Goal: Transaction & Acquisition: Purchase product/service

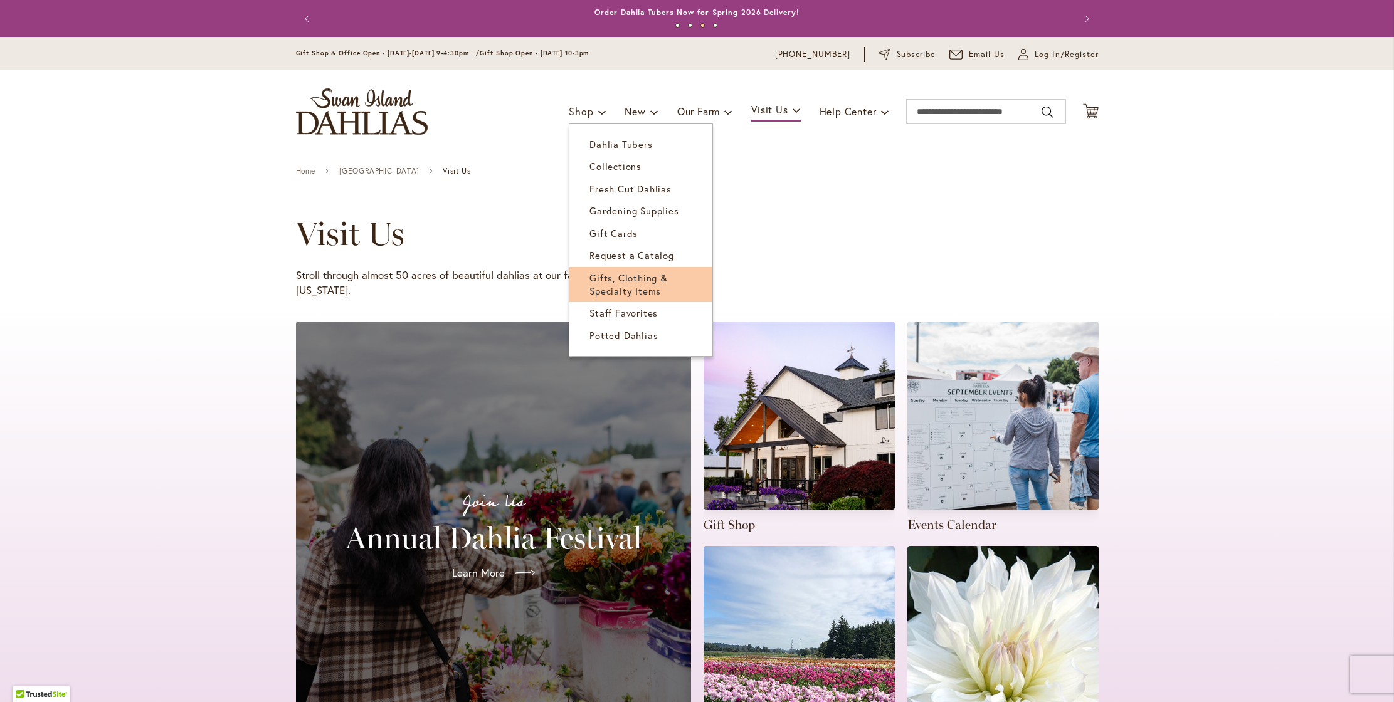
click at [641, 295] on link "Gifts, Clothing & Specialty Items" at bounding box center [640, 285] width 143 height 36
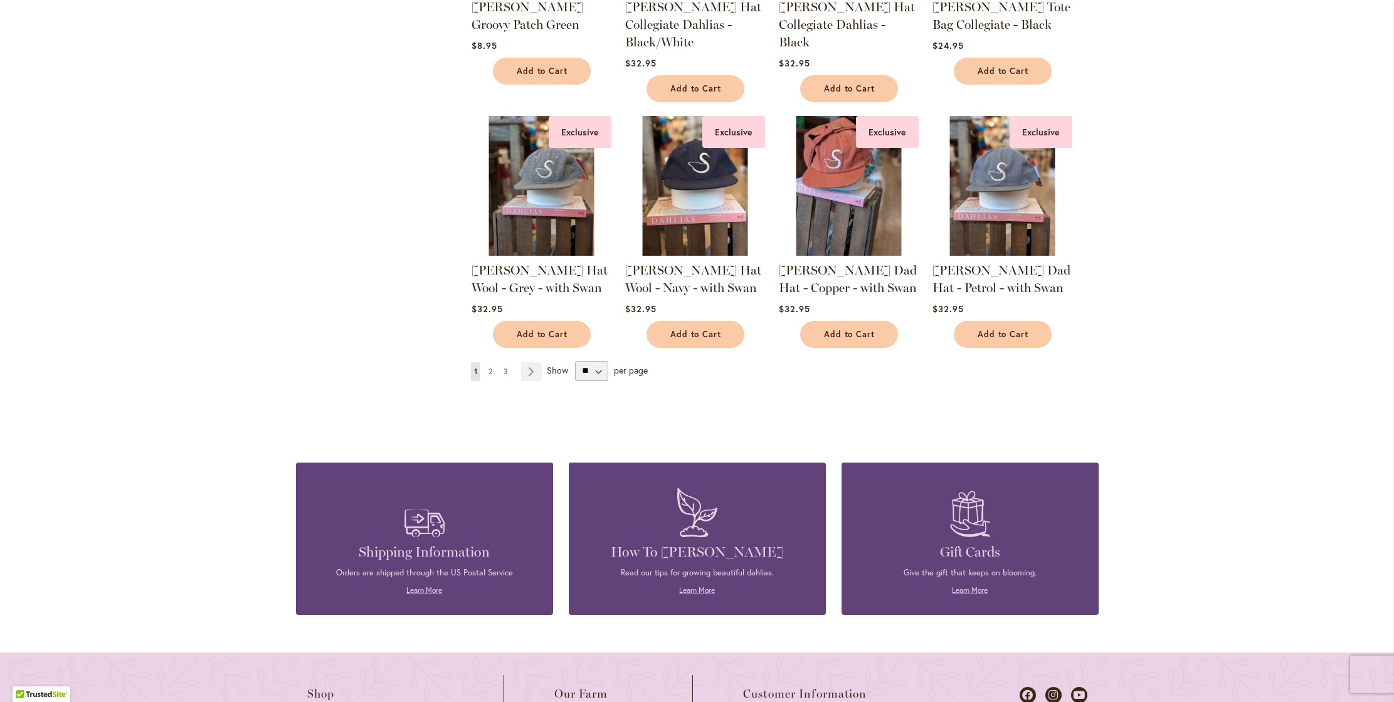
scroll to position [945, 0]
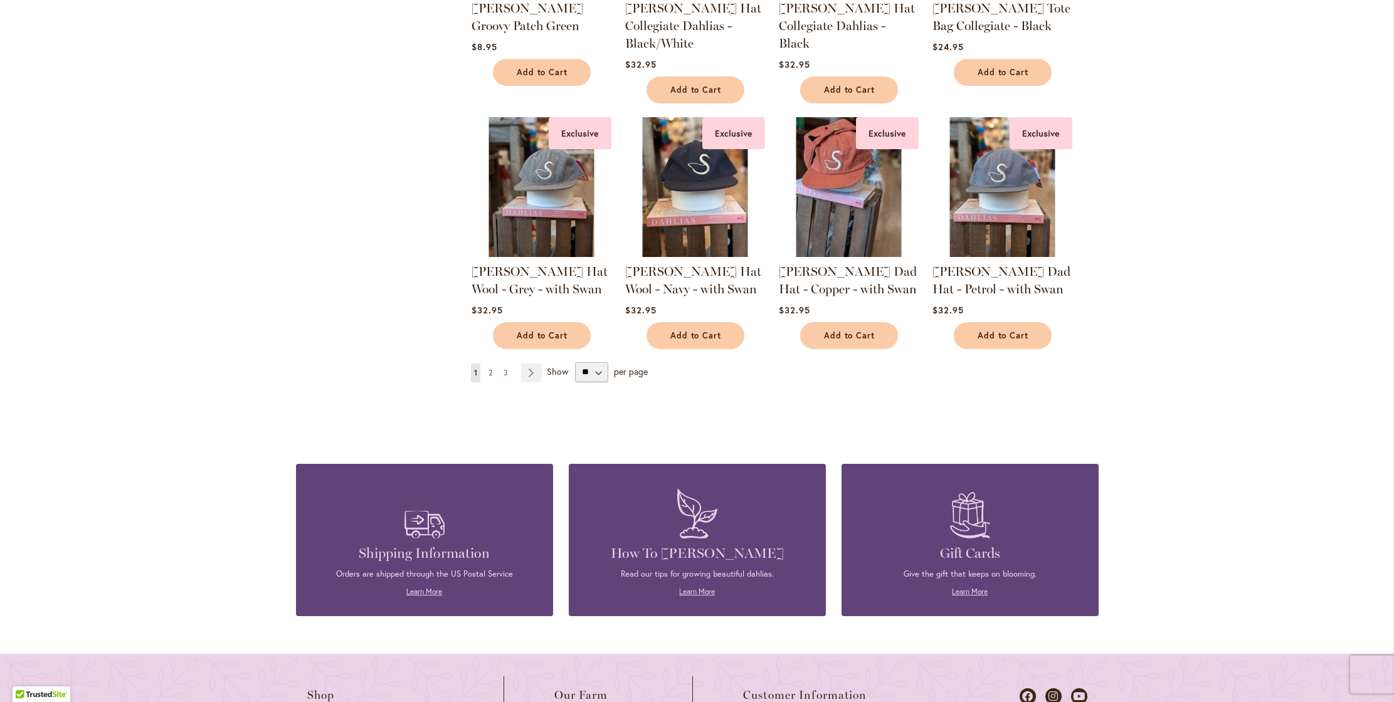
click at [488, 368] on link "Page 2" at bounding box center [490, 373] width 10 height 19
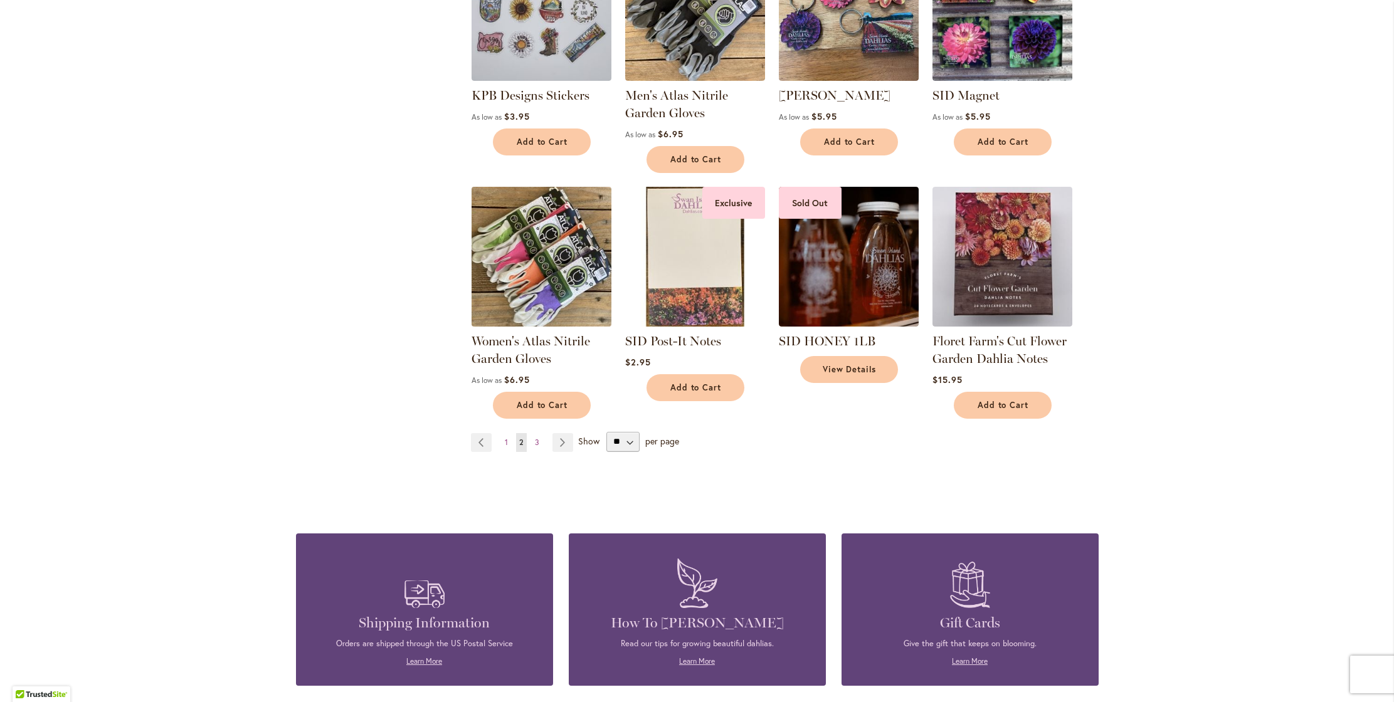
scroll to position [841, 0]
click at [537, 441] on span "3" at bounding box center [537, 441] width 4 height 9
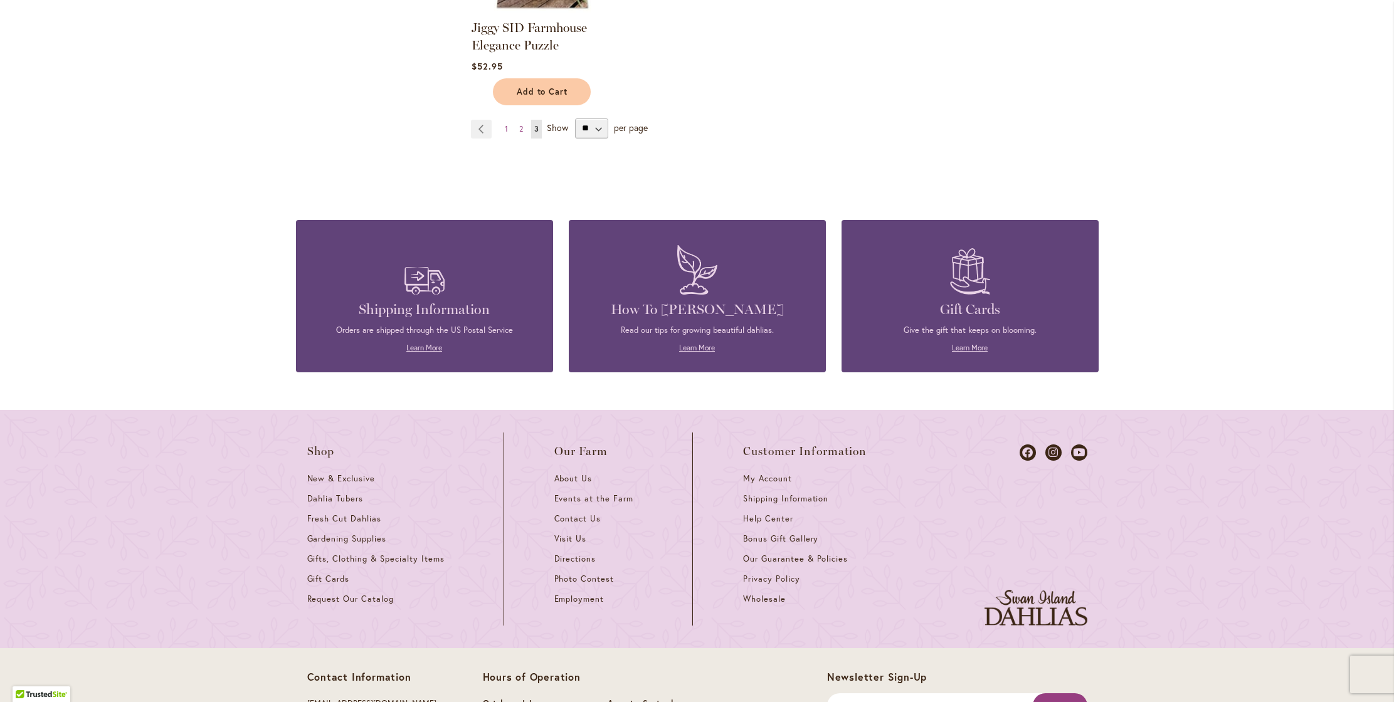
scroll to position [821, 0]
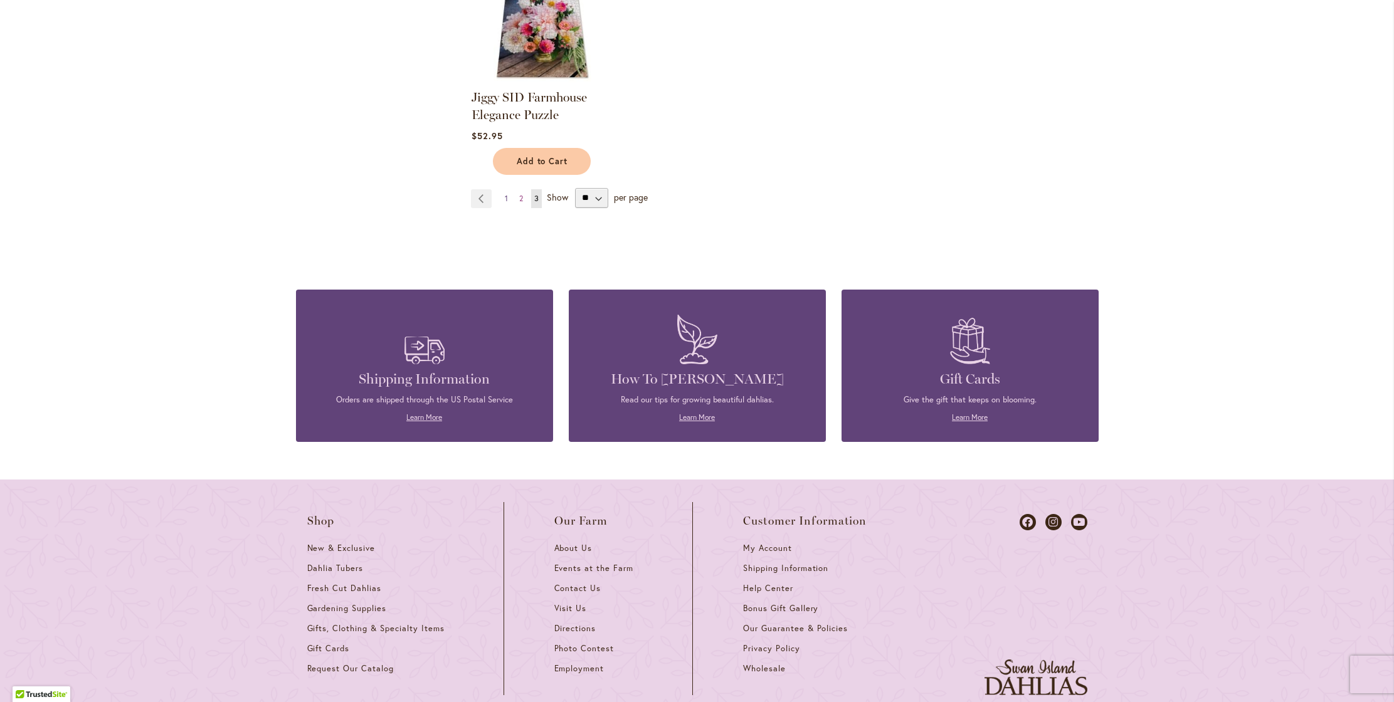
click at [508, 194] on link "Page 1" at bounding box center [506, 198] width 9 height 19
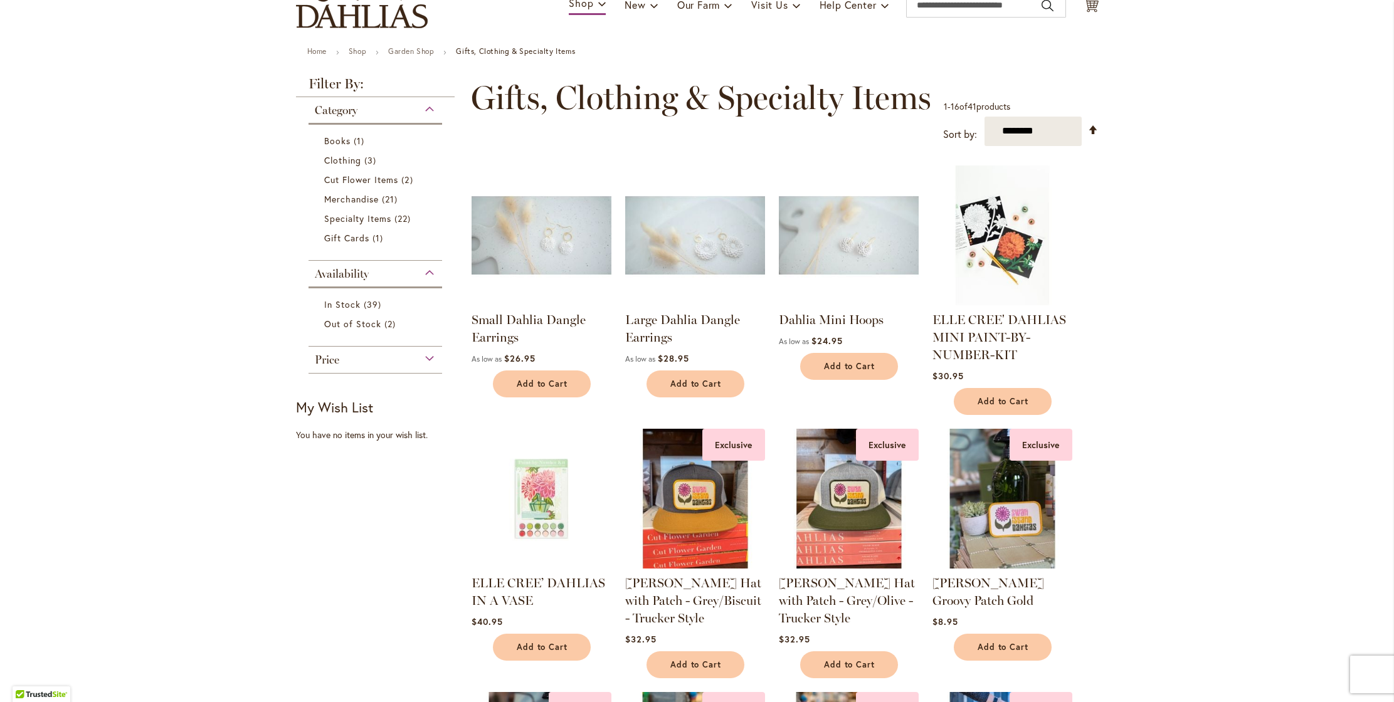
scroll to position [115, 0]
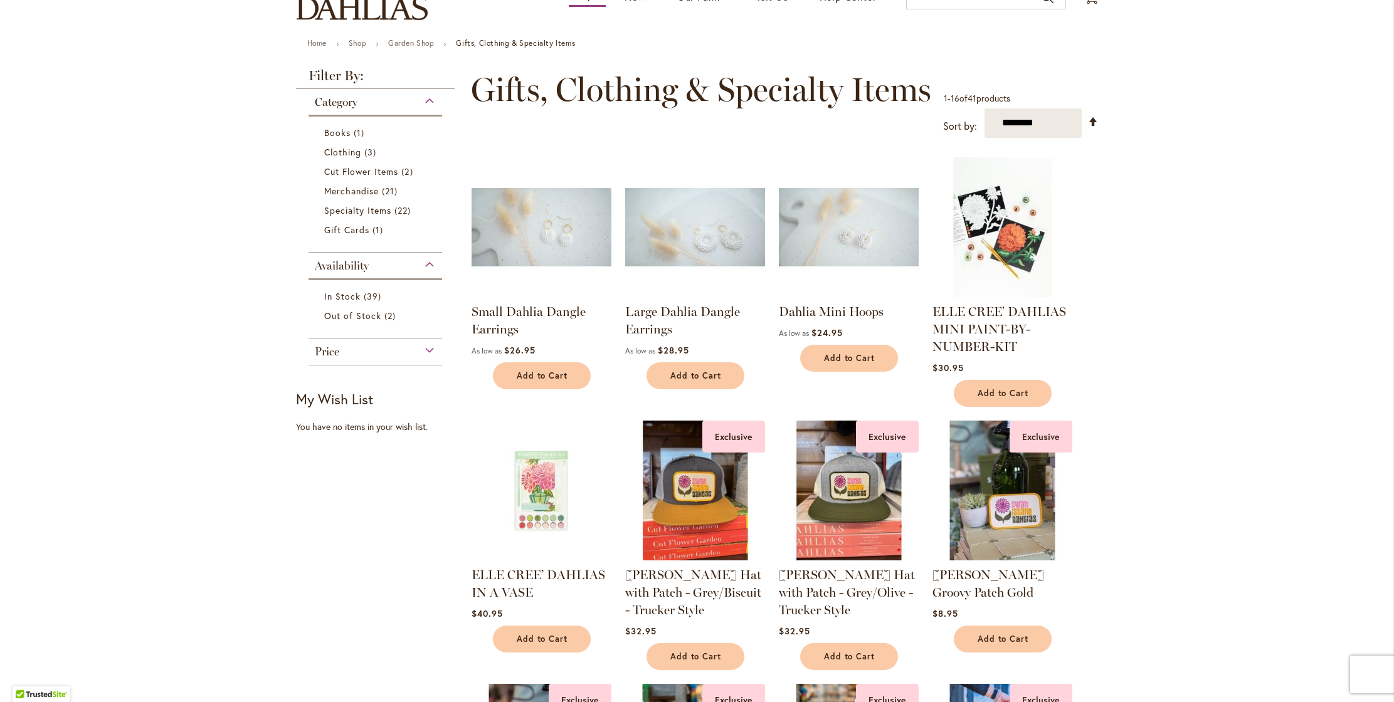
click at [1007, 232] on img at bounding box center [1002, 227] width 147 height 147
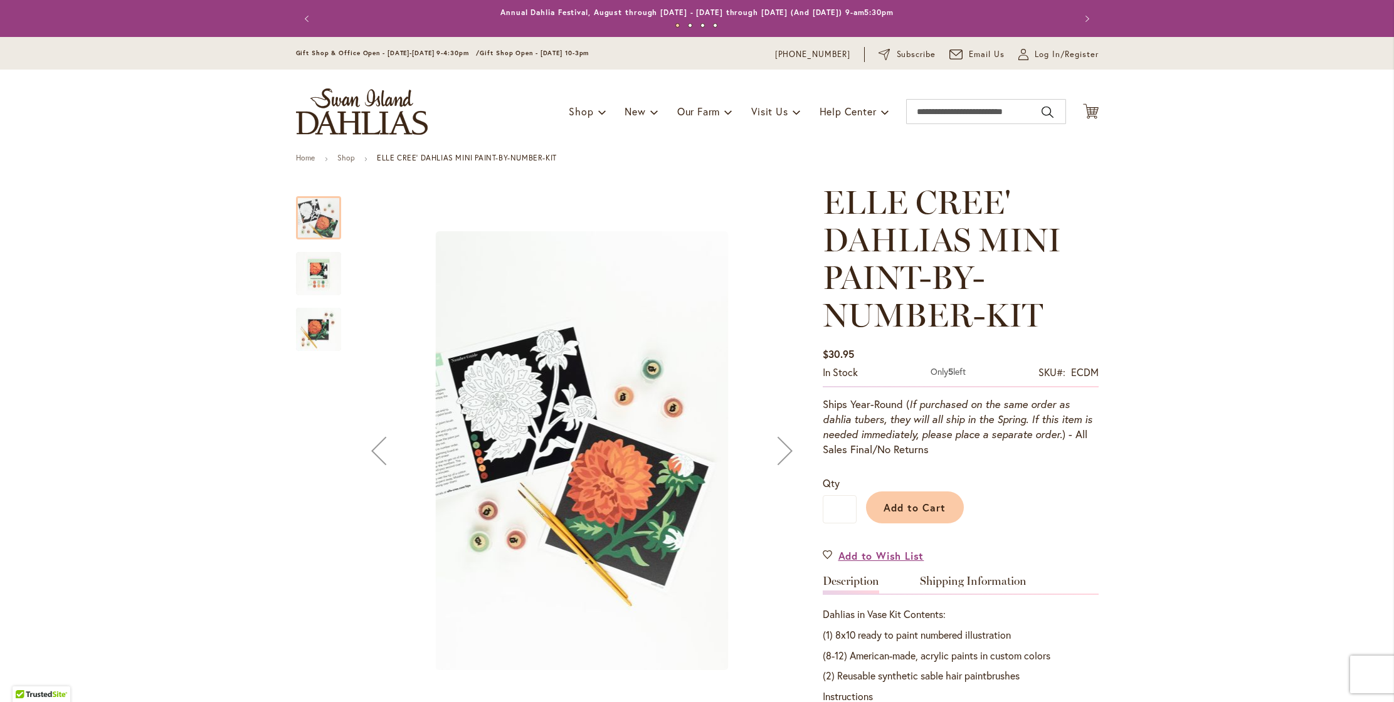
click at [774, 448] on div "Next" at bounding box center [785, 451] width 50 height 50
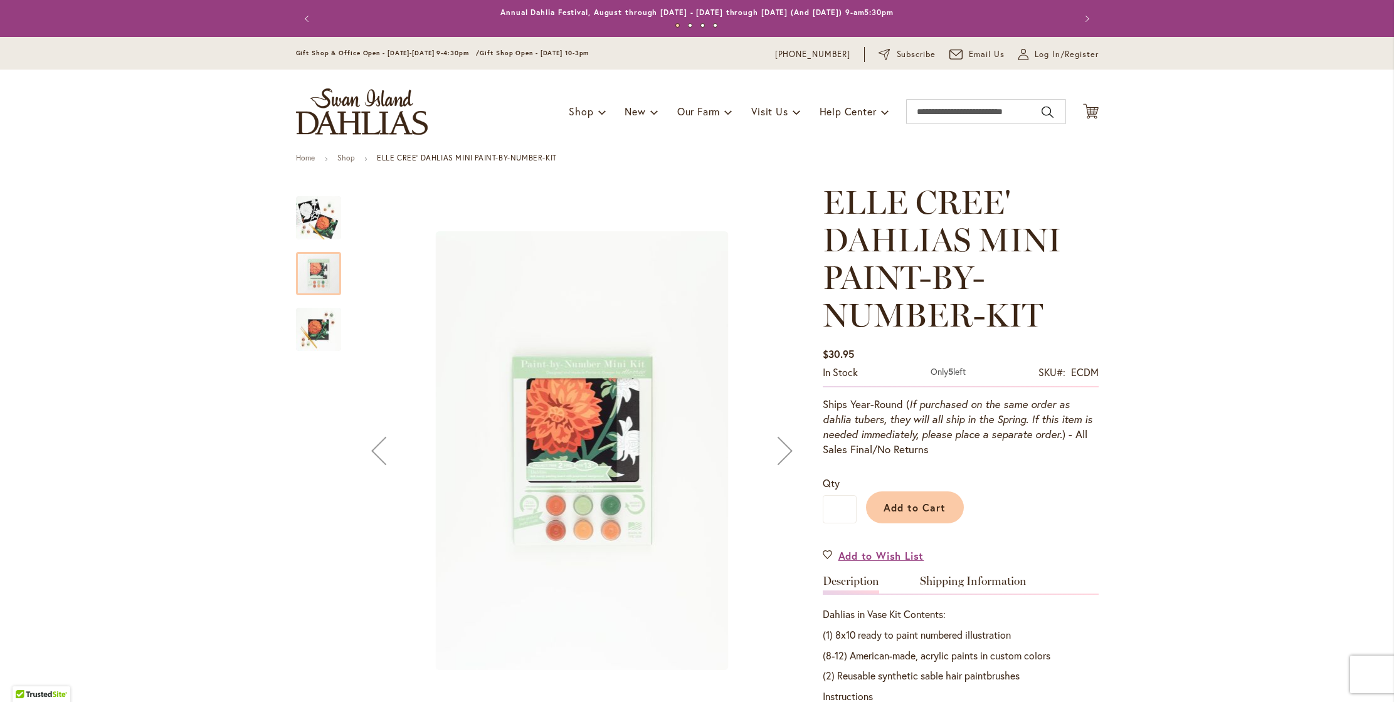
click at [774, 448] on div "Next" at bounding box center [785, 451] width 50 height 50
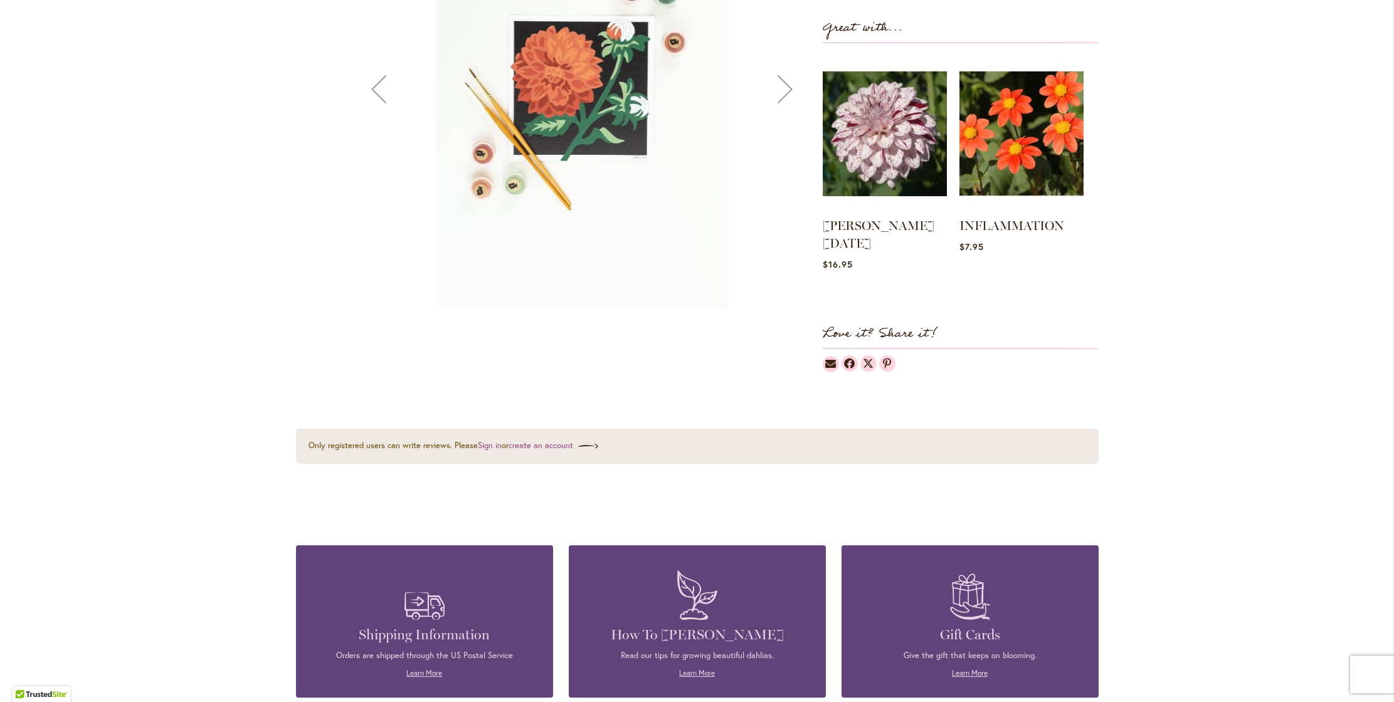
scroll to position [846, 0]
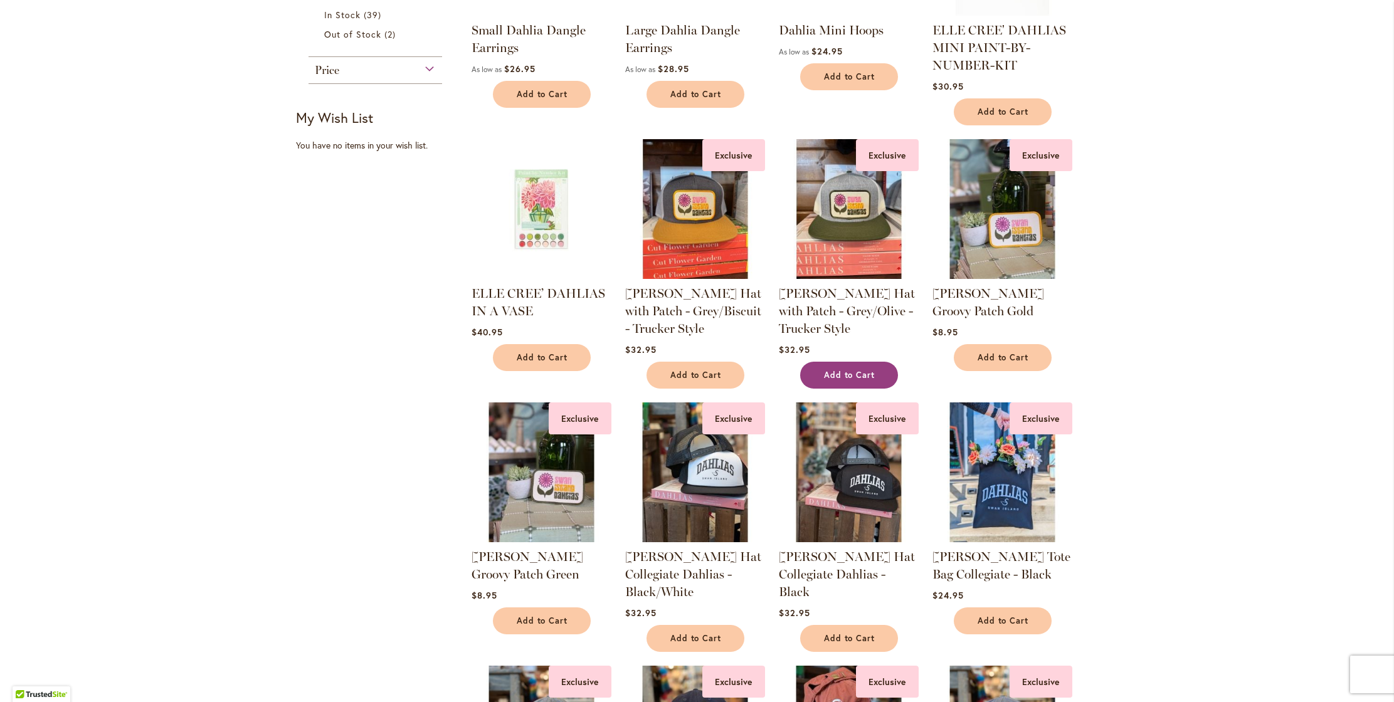
scroll to position [396, 0]
click at [693, 210] on img at bounding box center [694, 209] width 147 height 147
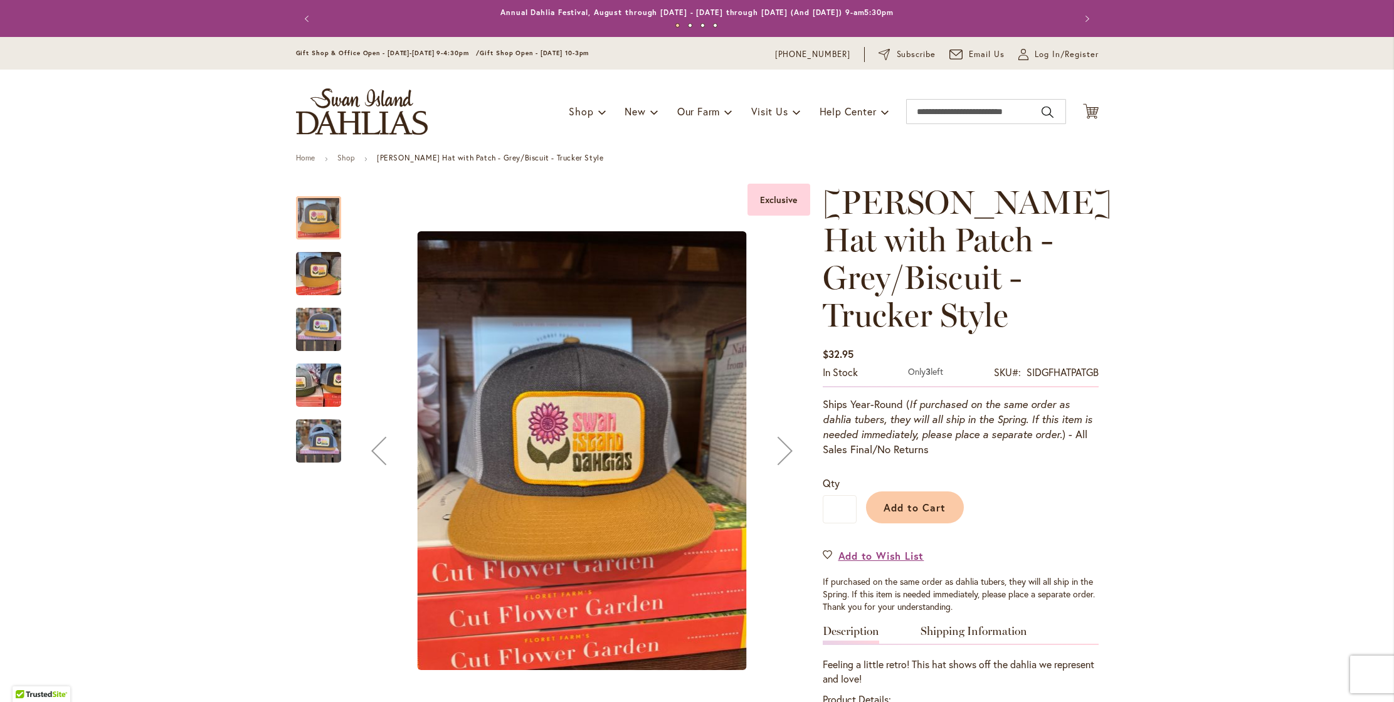
click at [788, 455] on div "Next" at bounding box center [785, 451] width 50 height 50
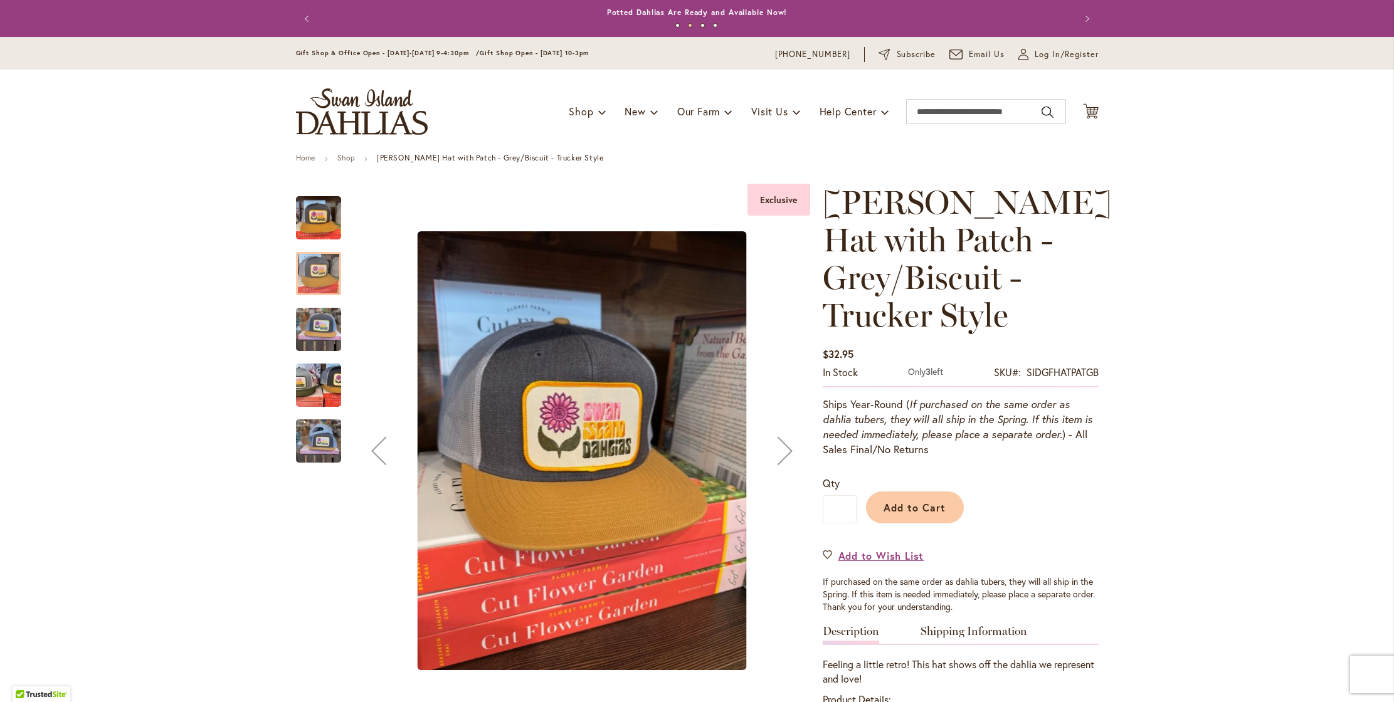
click at [788, 455] on div "Next" at bounding box center [785, 451] width 50 height 50
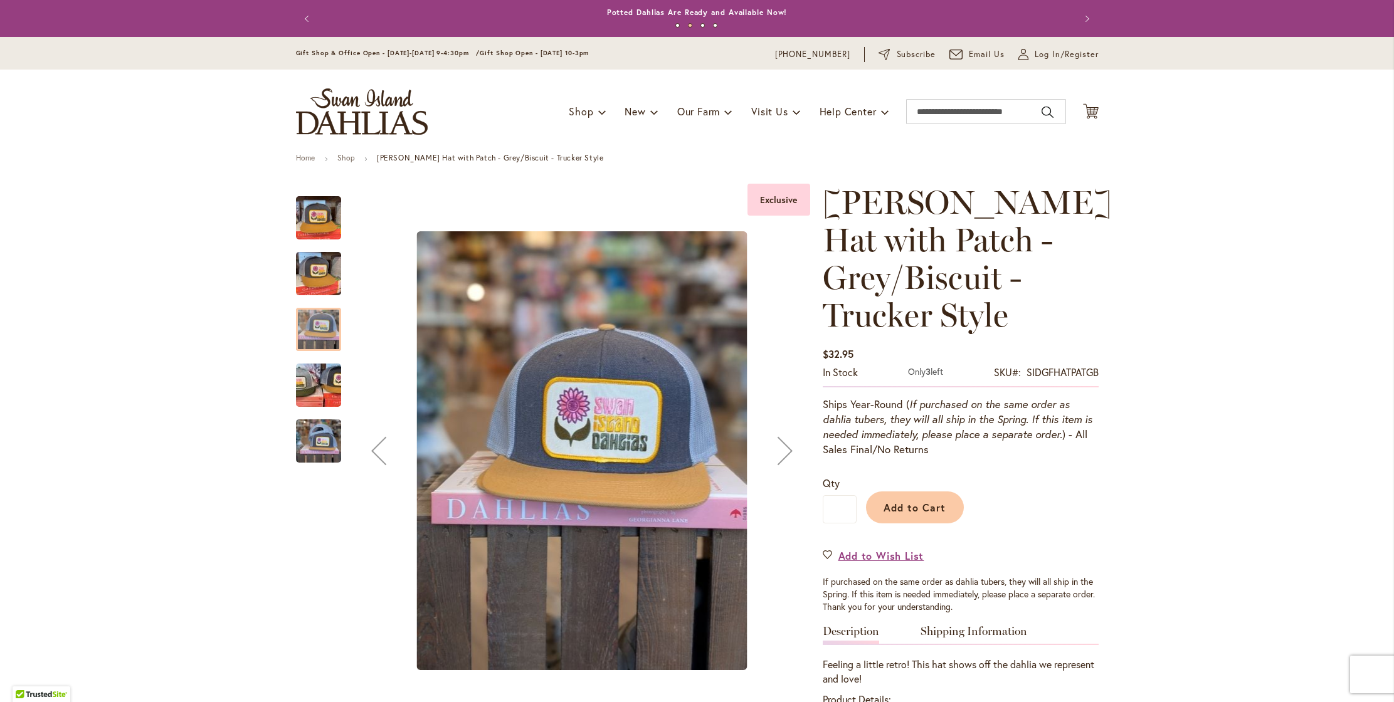
click at [788, 455] on div "Next" at bounding box center [785, 451] width 50 height 50
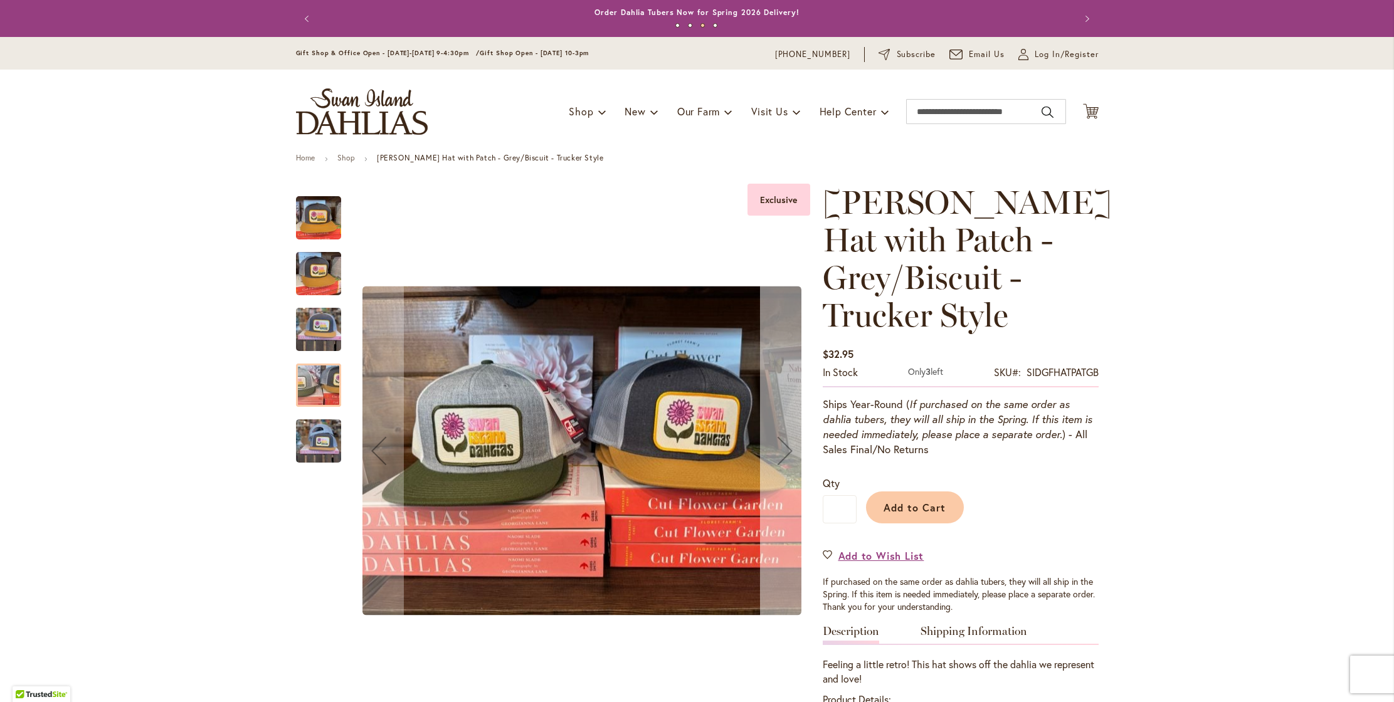
click at [788, 455] on div "Next" at bounding box center [785, 451] width 50 height 50
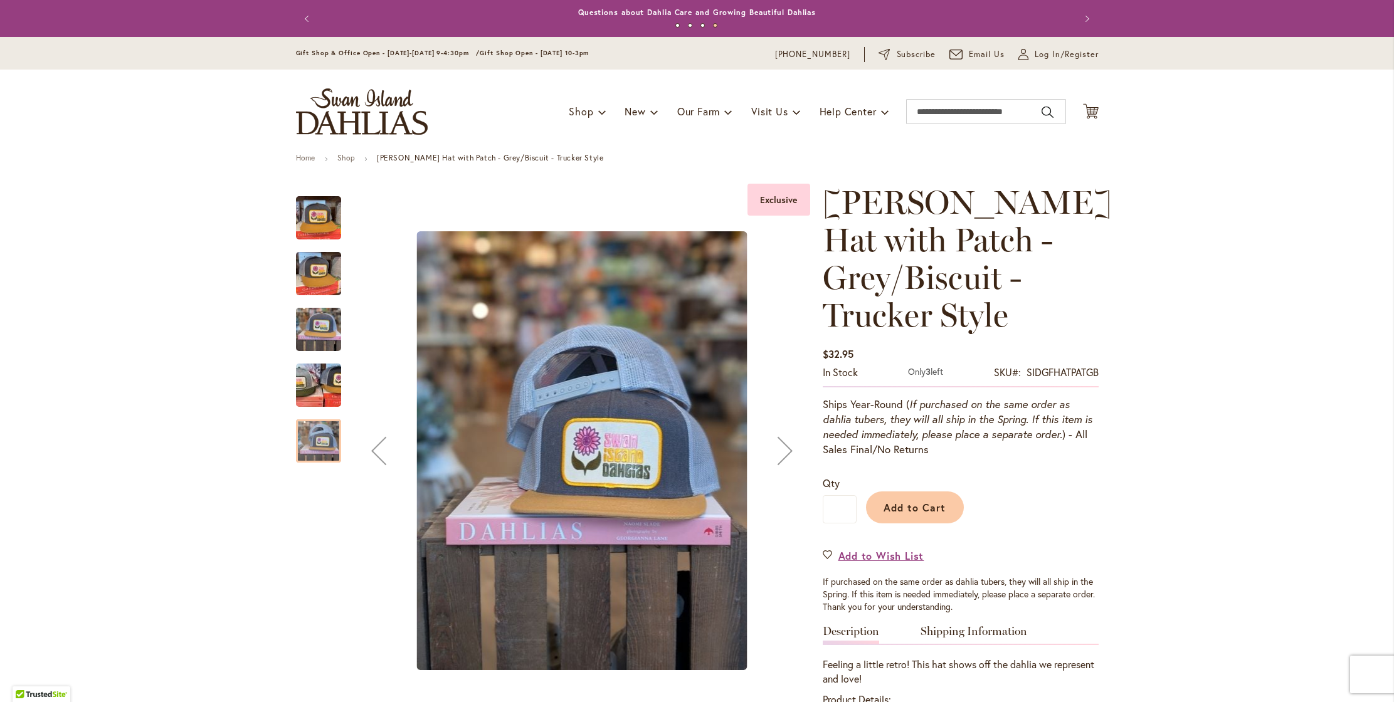
click at [318, 220] on img "SID Patch Trucker Hat" at bounding box center [318, 218] width 45 height 60
